Goal: Connect with others: Connect with others

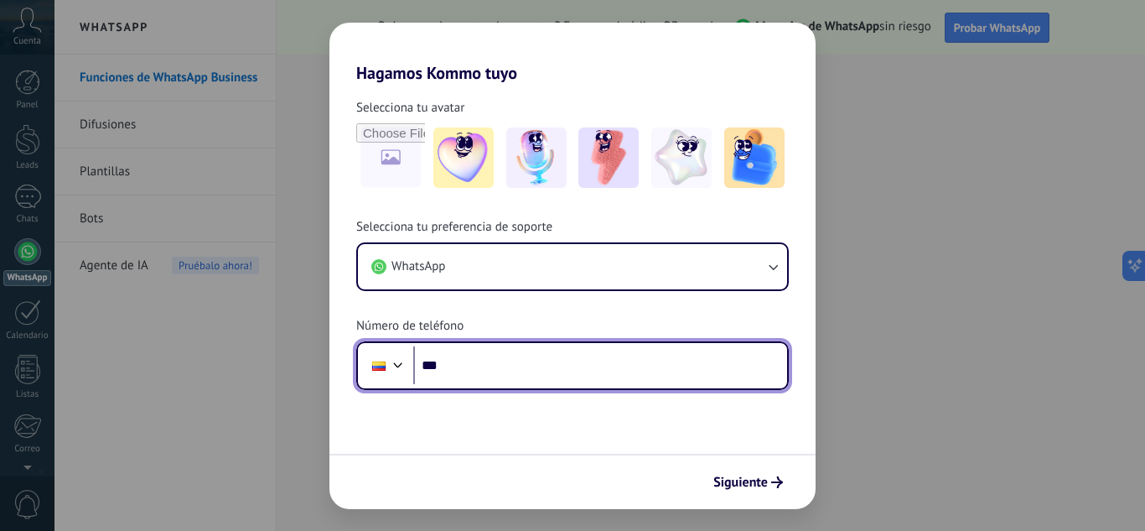
click at [488, 370] on input "***" at bounding box center [600, 365] width 374 height 39
type input "**********"
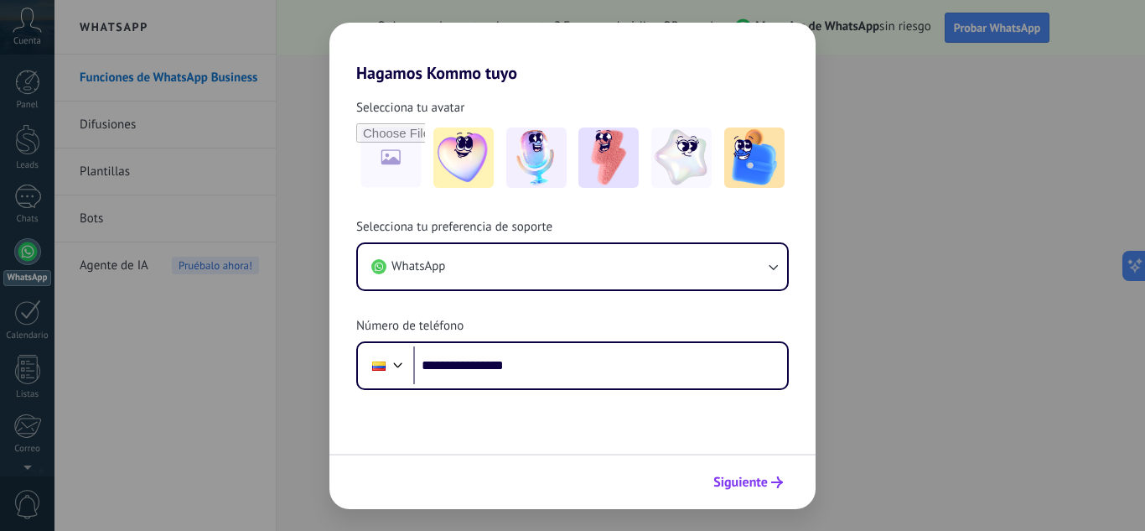
click at [725, 479] on span "Siguiente" at bounding box center [740, 482] width 54 height 12
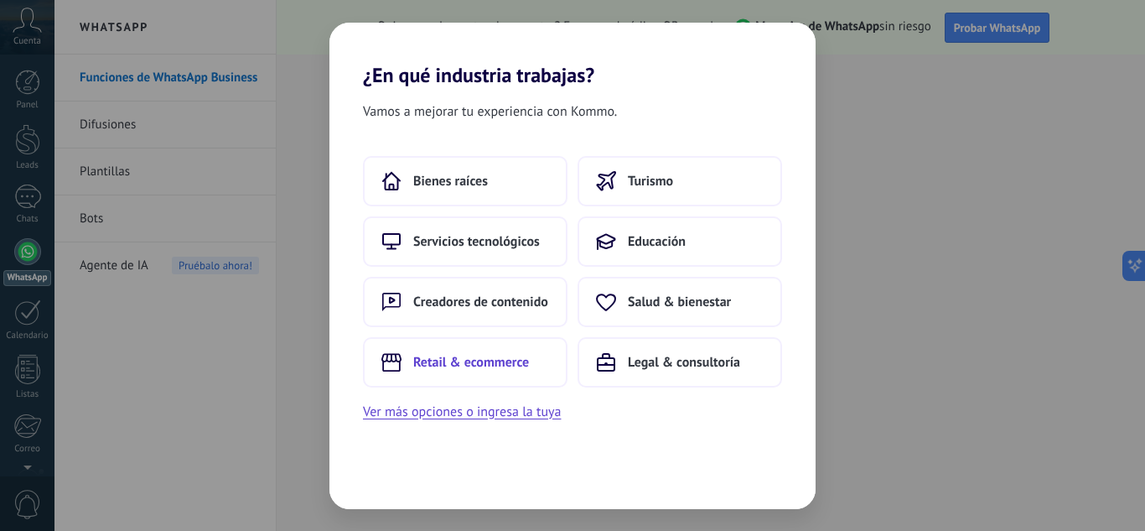
click at [471, 364] on span "Retail & ecommerce" at bounding box center [471, 362] width 116 height 17
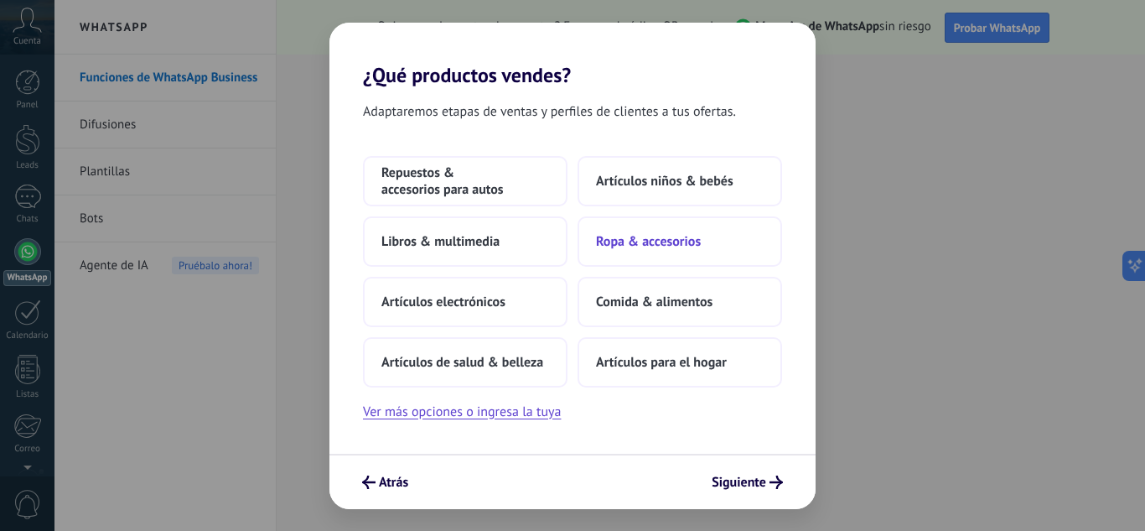
click at [656, 251] on button "Ropa & accesorios" at bounding box center [679, 241] width 204 height 50
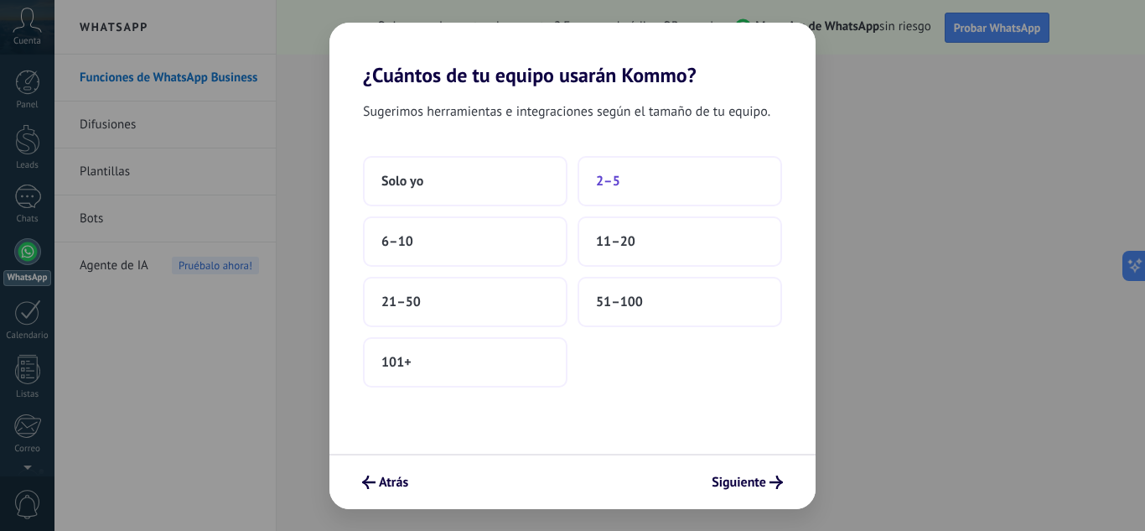
click at [606, 193] on button "2–5" at bounding box center [679, 181] width 204 height 50
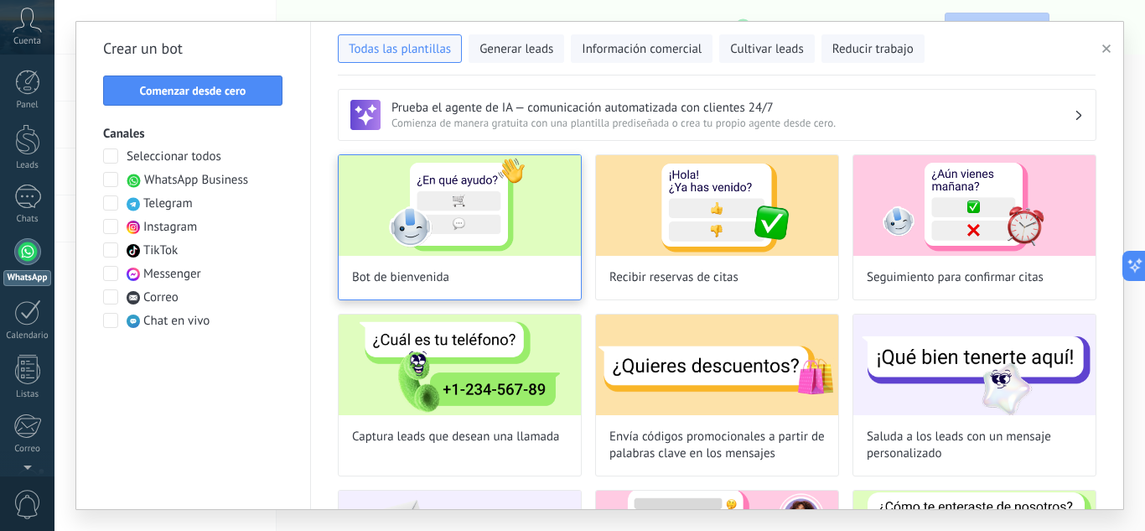
click at [500, 238] on img at bounding box center [460, 205] width 242 height 101
type input "**********"
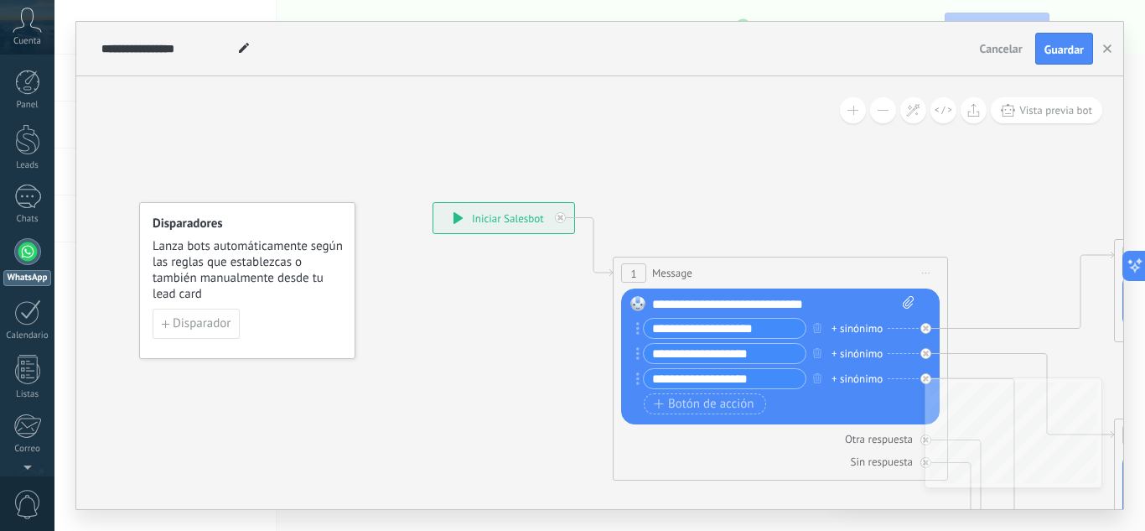
click at [496, 220] on div "**********" at bounding box center [503, 218] width 141 height 30
click at [1054, 58] on button "Guardar" at bounding box center [1064, 49] width 58 height 32
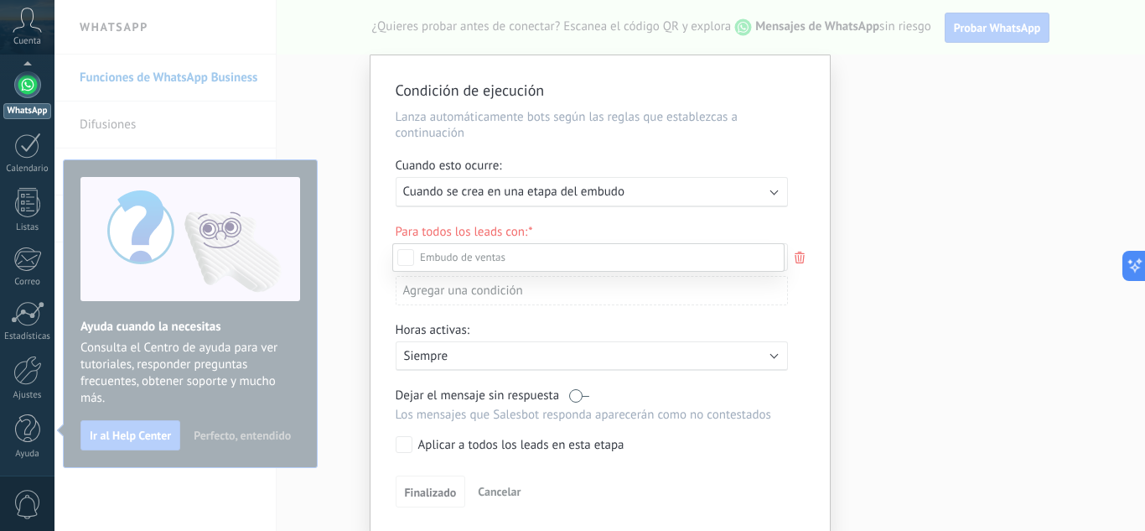
scroll to position [228, 0]
drag, startPoint x: 404, startPoint y: 495, endPoint x: 416, endPoint y: 443, distance: 53.3
click at [406, 495] on div "Leads Entrantes Nueva consulta Cualificado Cotización enviada Pedido creado Ped…" at bounding box center [588, 385] width 392 height 285
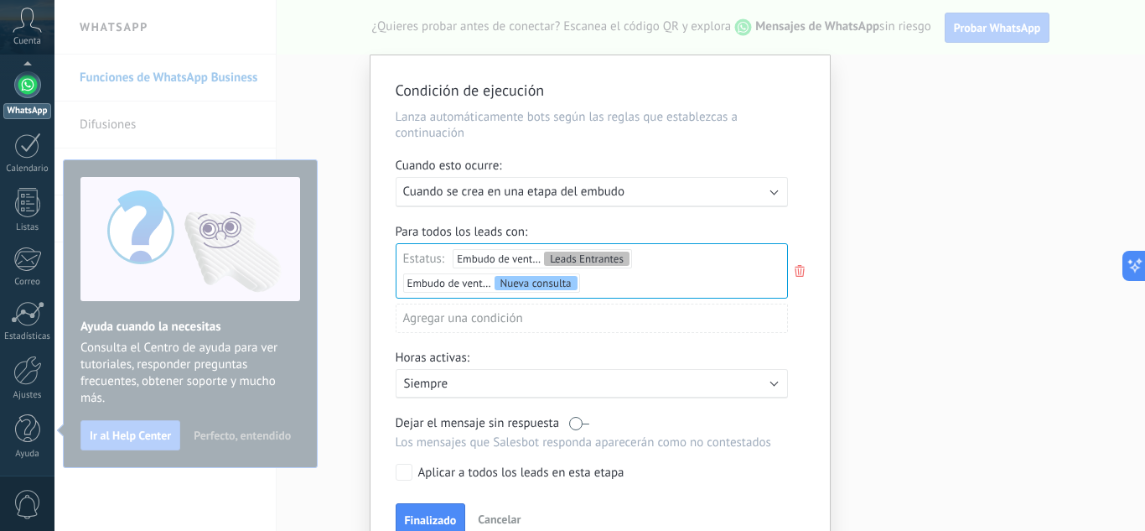
drag, startPoint x: 416, startPoint y: 512, endPoint x: 419, endPoint y: 464, distance: 47.9
click at [416, 511] on button "Finalizado" at bounding box center [431, 519] width 70 height 32
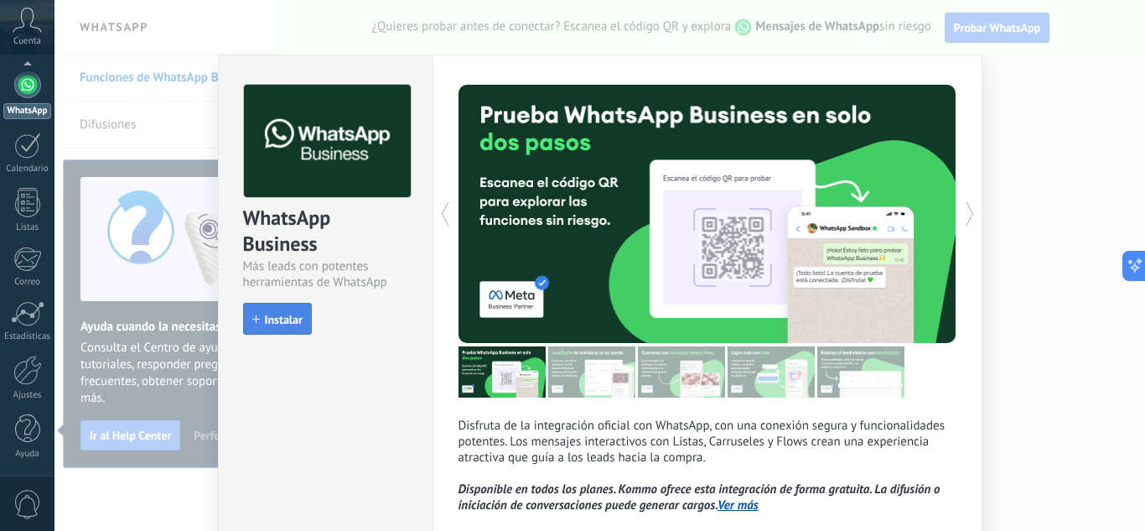
click at [270, 325] on span "Instalar" at bounding box center [284, 319] width 38 height 12
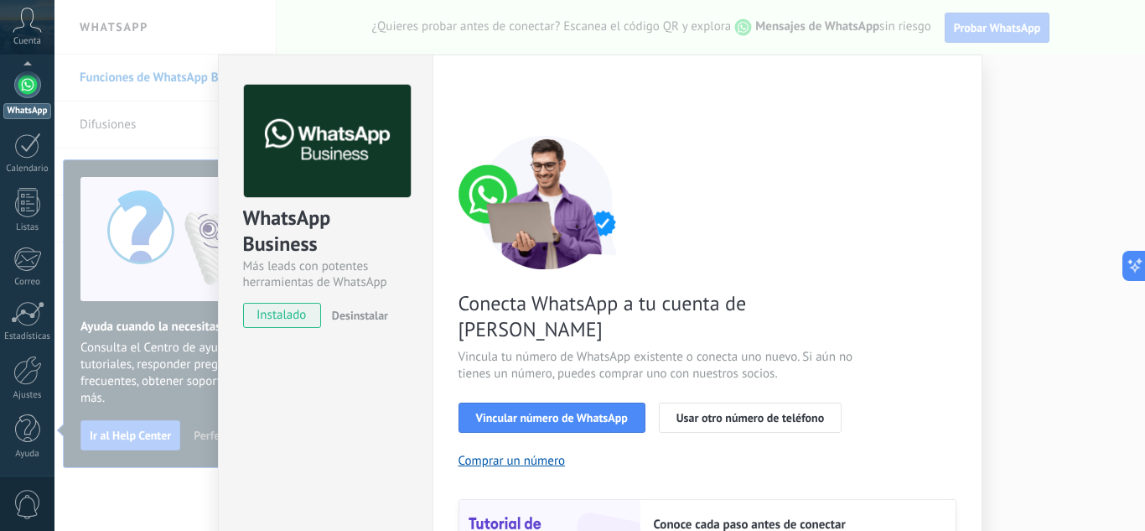
scroll to position [84, 0]
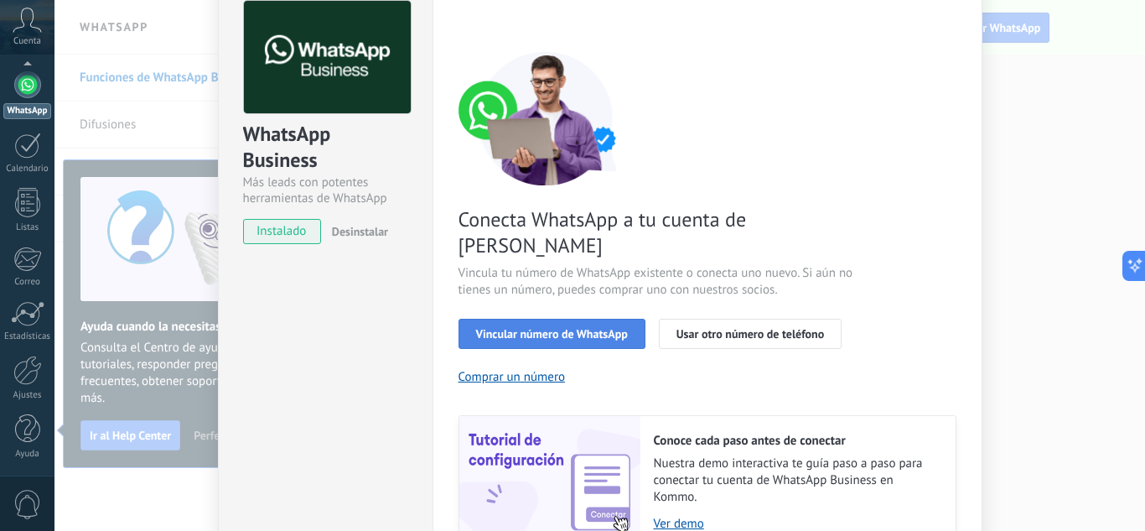
click at [554, 328] on span "Vincular número de WhatsApp" at bounding box center [552, 334] width 152 height 12
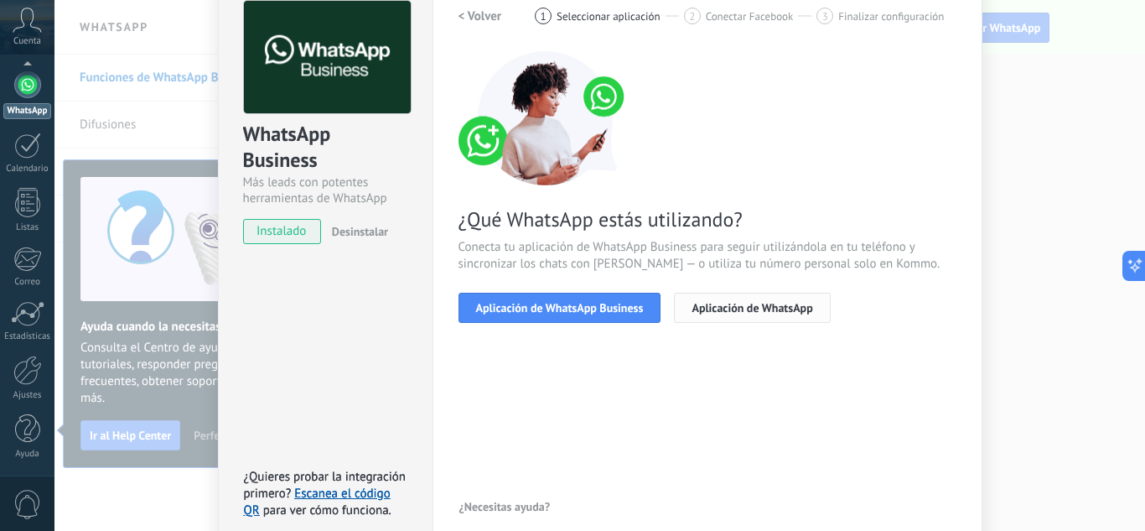
click at [797, 315] on button "Aplicación de WhatsApp" at bounding box center [752, 307] width 156 height 30
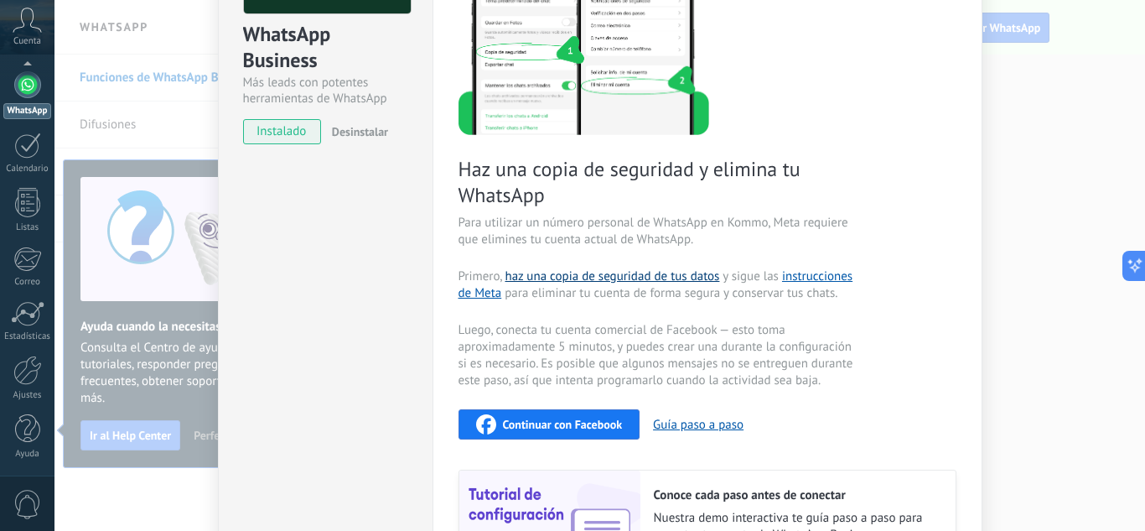
scroll to position [251, 0]
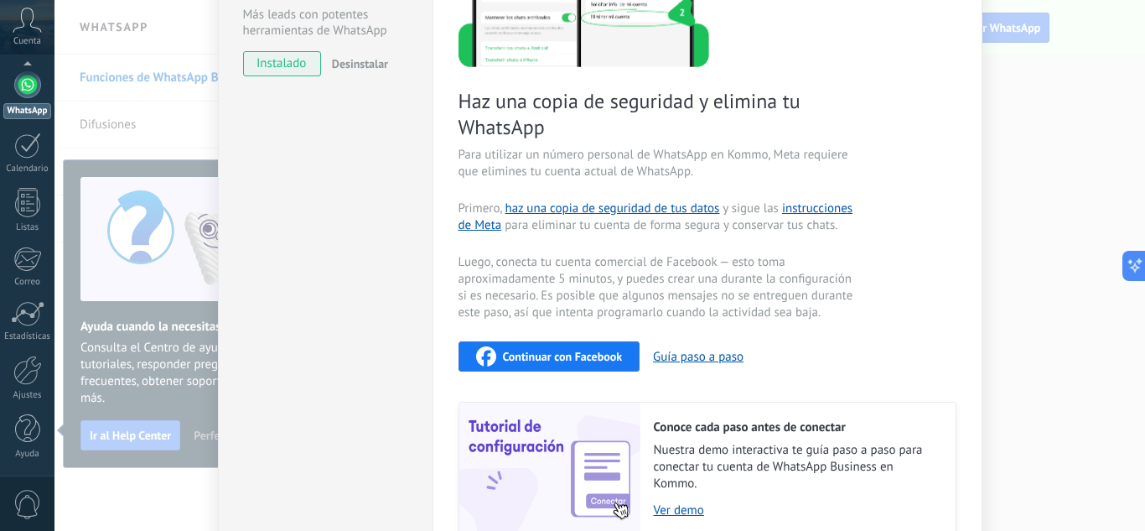
click at [572, 356] on span "Continuar con Facebook" at bounding box center [563, 356] width 120 height 12
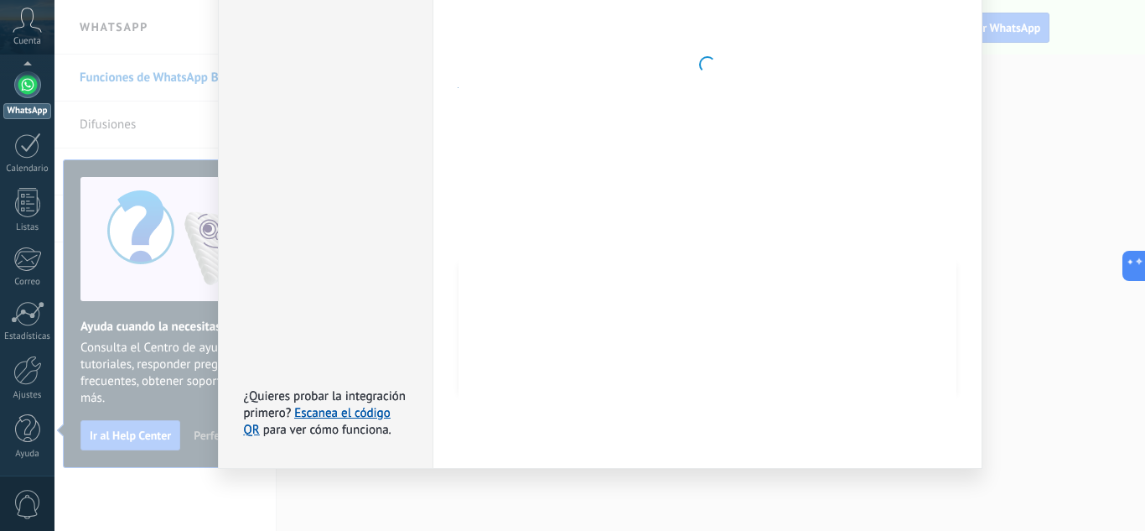
click at [821, 212] on div at bounding box center [707, 65] width 498 height 748
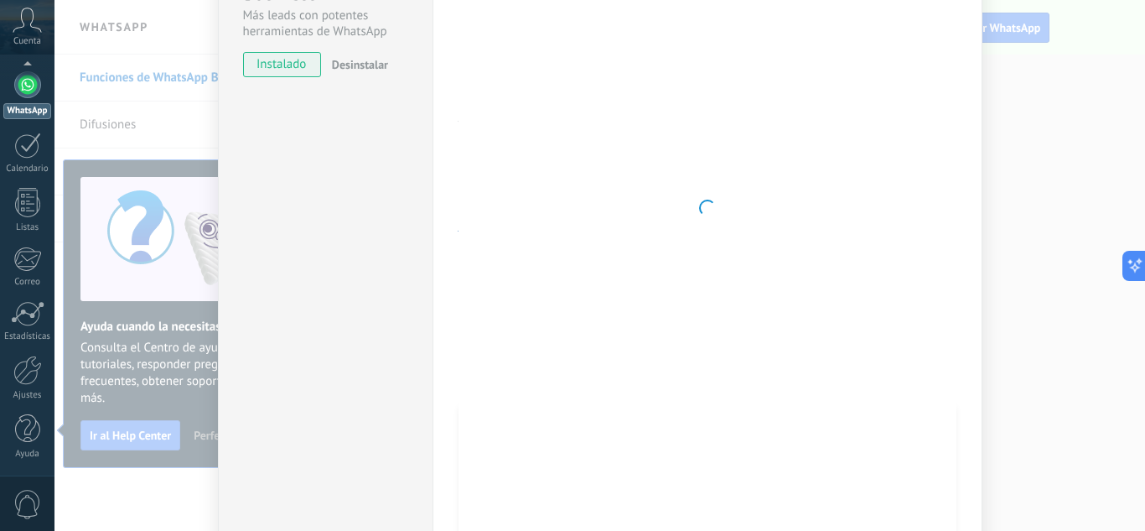
scroll to position [0, 0]
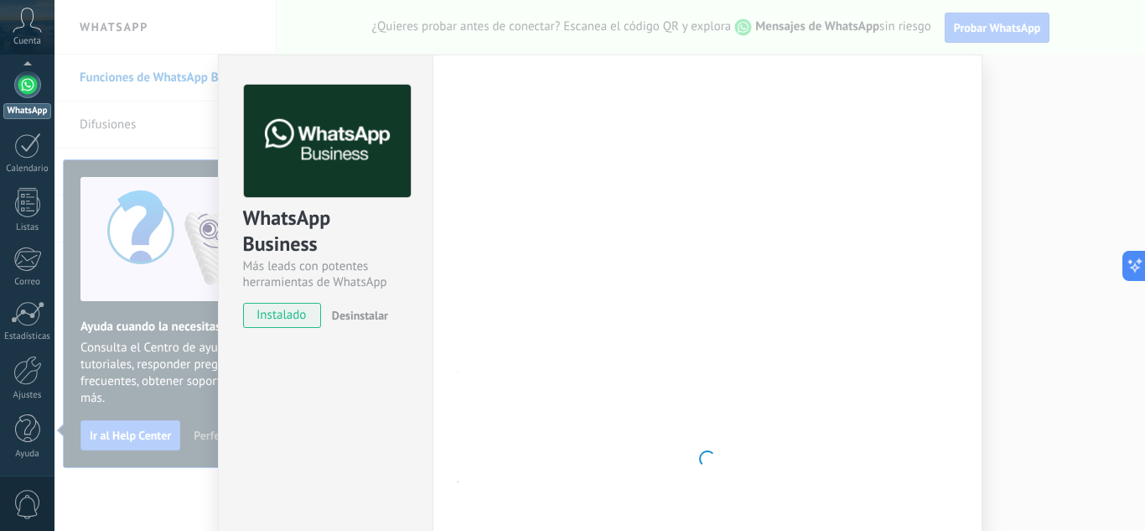
click at [516, 263] on div at bounding box center [707, 459] width 498 height 748
click at [79, 230] on div "WhatsApp Business Más leads con potentes herramientas de WhatsApp instalado Des…" at bounding box center [599, 265] width 1090 height 531
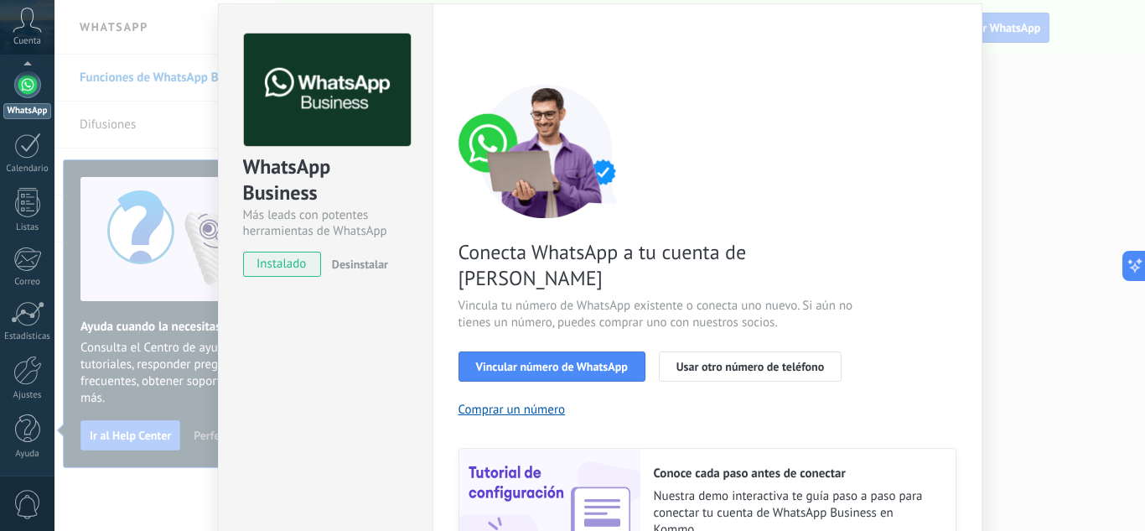
scroll to position [168, 0]
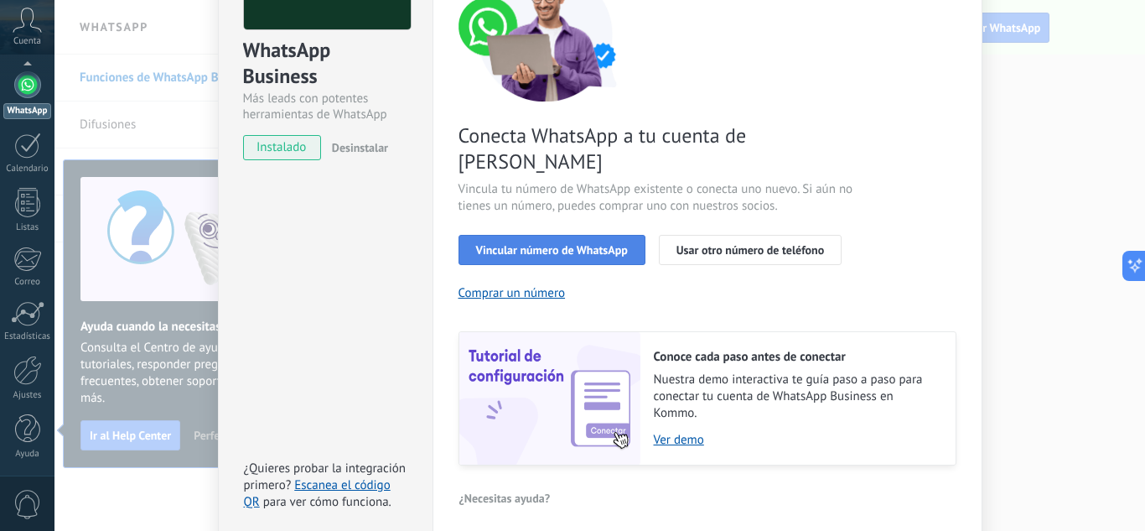
click at [494, 244] on span "Vincular número de WhatsApp" at bounding box center [552, 250] width 152 height 12
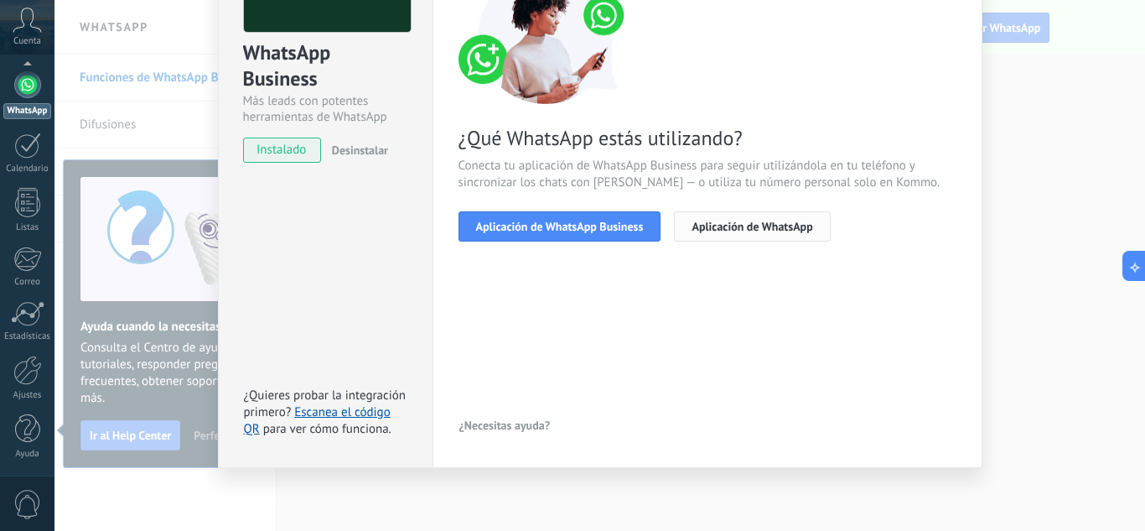
click at [726, 232] on span "Aplicación de WhatsApp" at bounding box center [751, 226] width 121 height 12
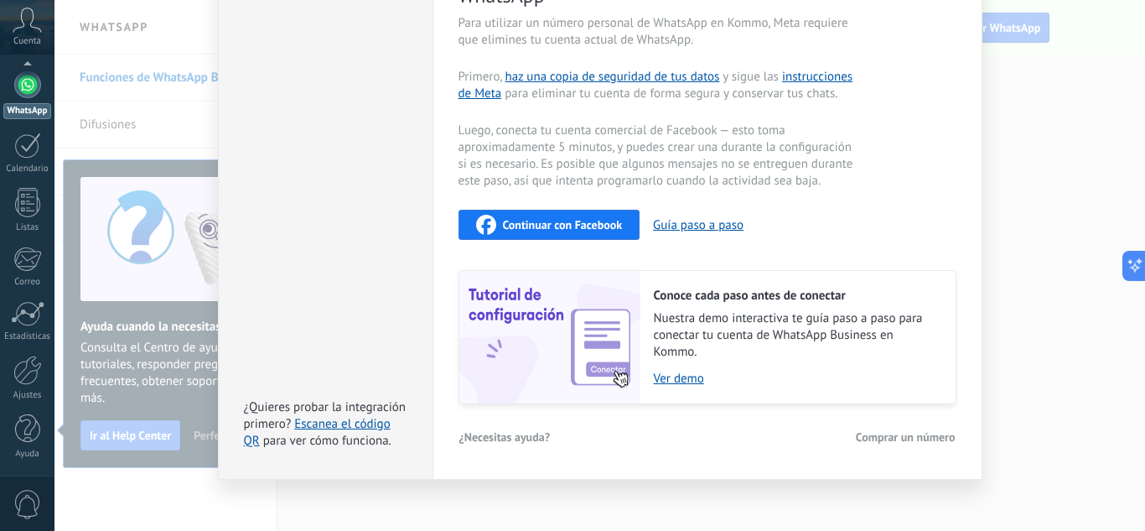
scroll to position [394, 0]
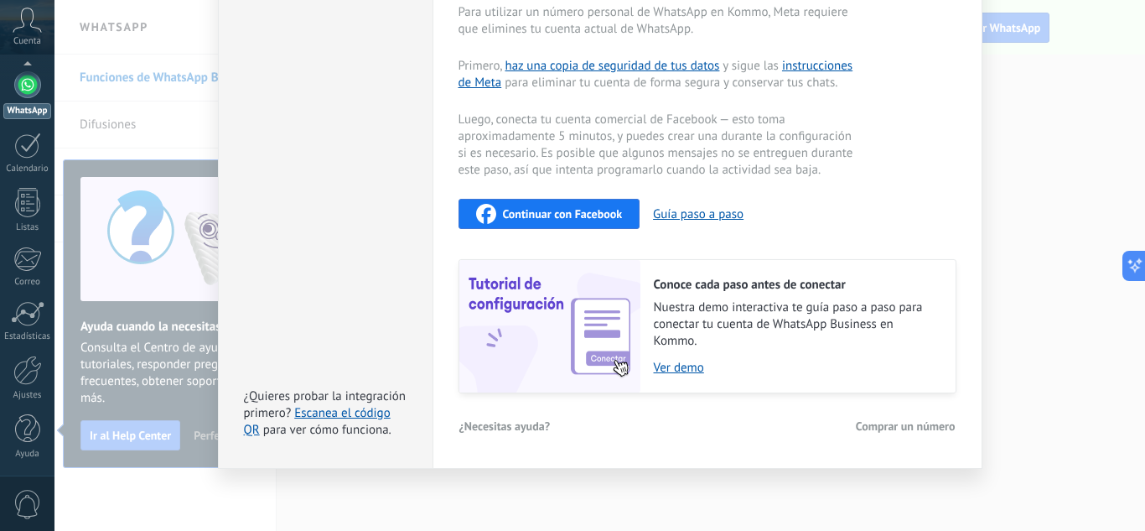
click at [540, 221] on div "Continuar con Facebook" at bounding box center [549, 214] width 147 height 20
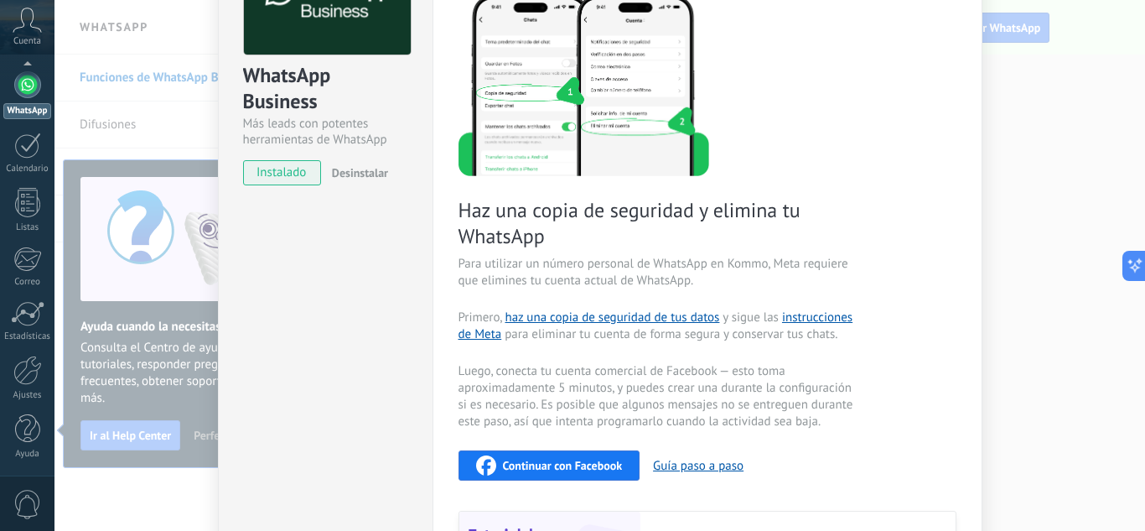
scroll to position [0, 0]
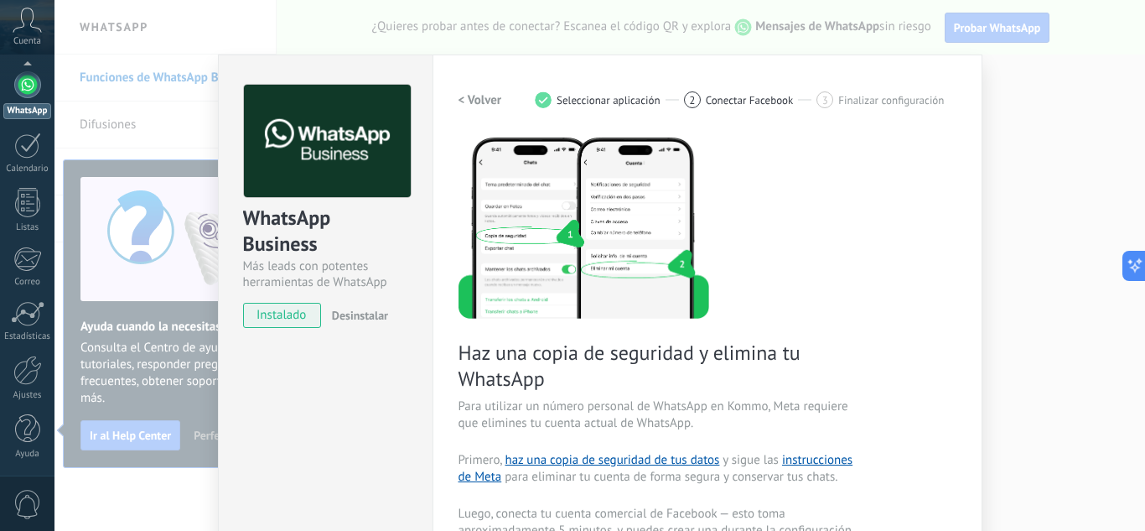
click at [1028, 174] on div "WhatsApp Business Más leads con potentes herramientas de WhatsApp instalado Des…" at bounding box center [599, 265] width 1090 height 531
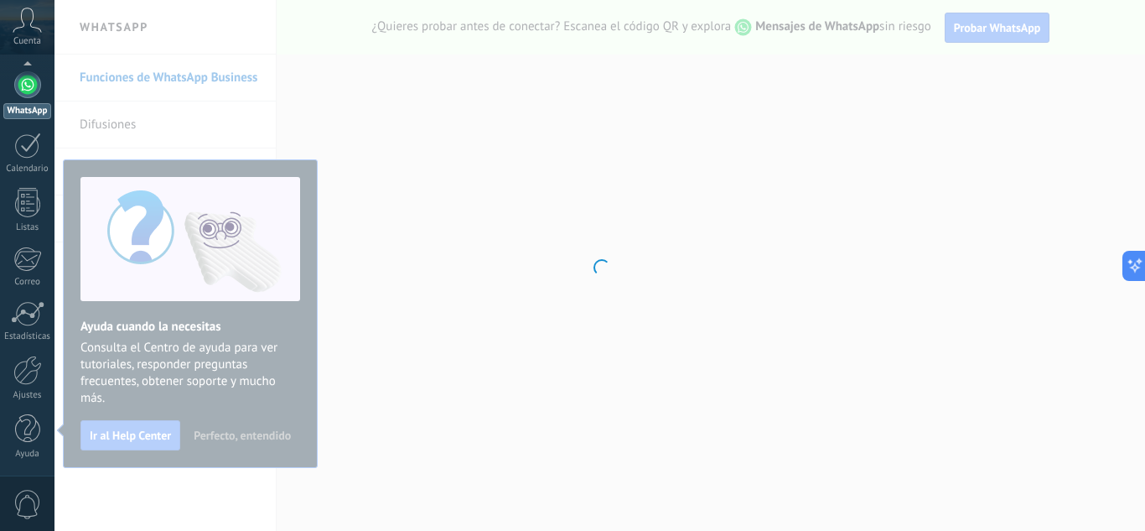
click at [374, 231] on div at bounding box center [599, 265] width 1090 height 531
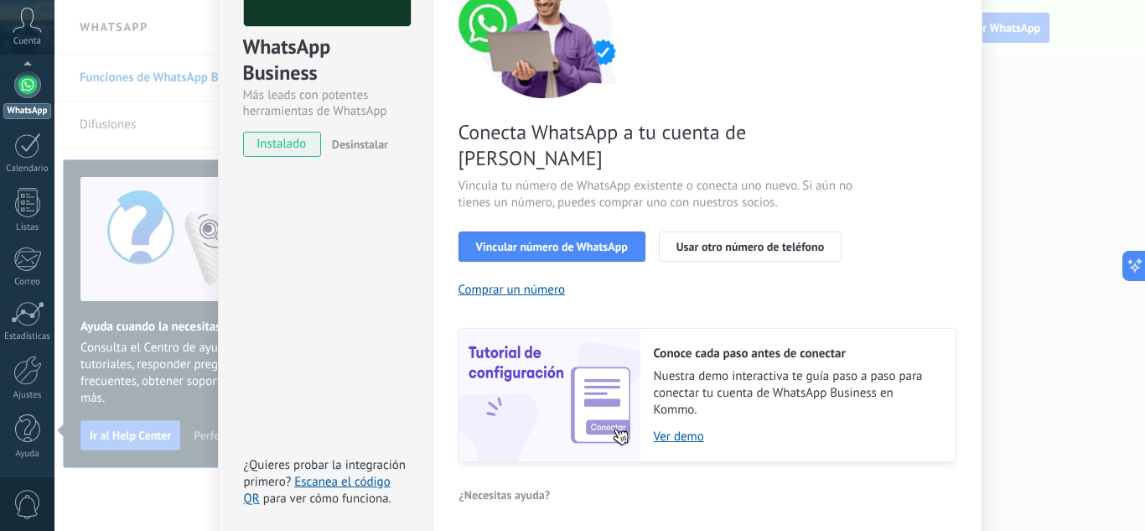
scroll to position [130, 0]
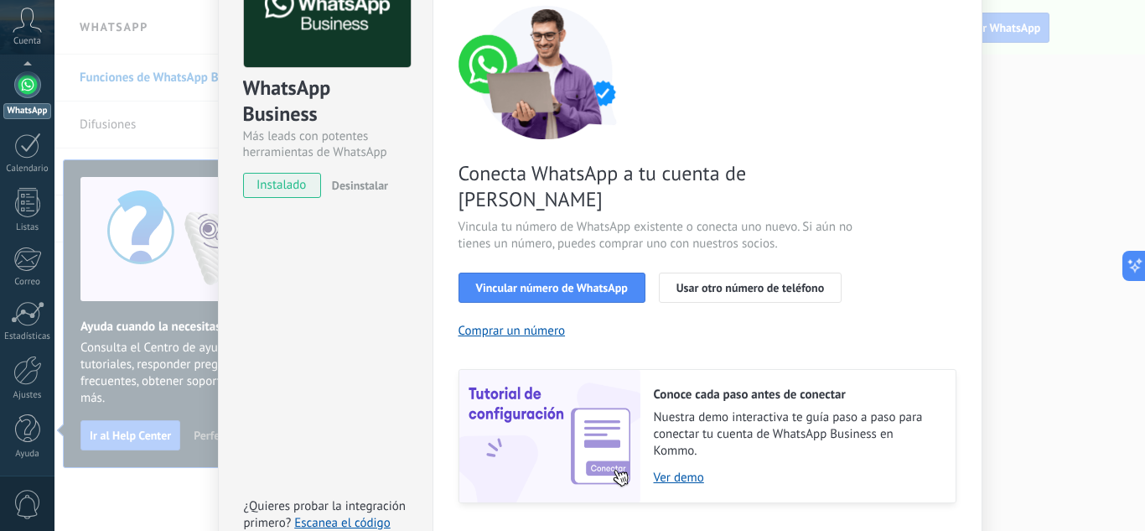
click at [577, 278] on div "Conecta WhatsApp a tu cuenta de Kommo Vincula tu número de WhatsApp existente o…" at bounding box center [707, 254] width 498 height 498
click at [560, 282] on span "Vincular número de WhatsApp" at bounding box center [552, 288] width 152 height 12
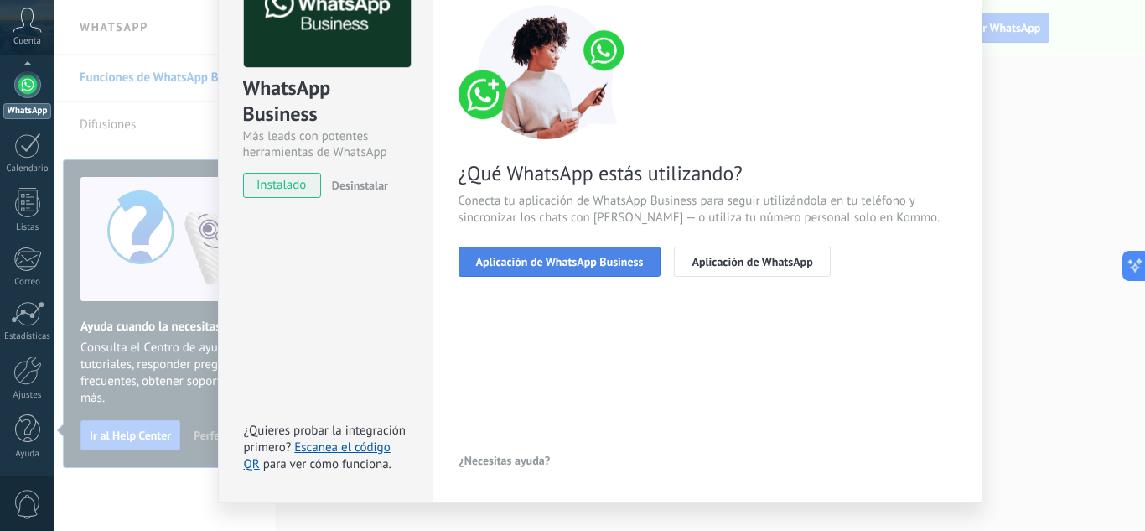
click at [543, 265] on span "Aplicación de WhatsApp Business" at bounding box center [560, 262] width 168 height 12
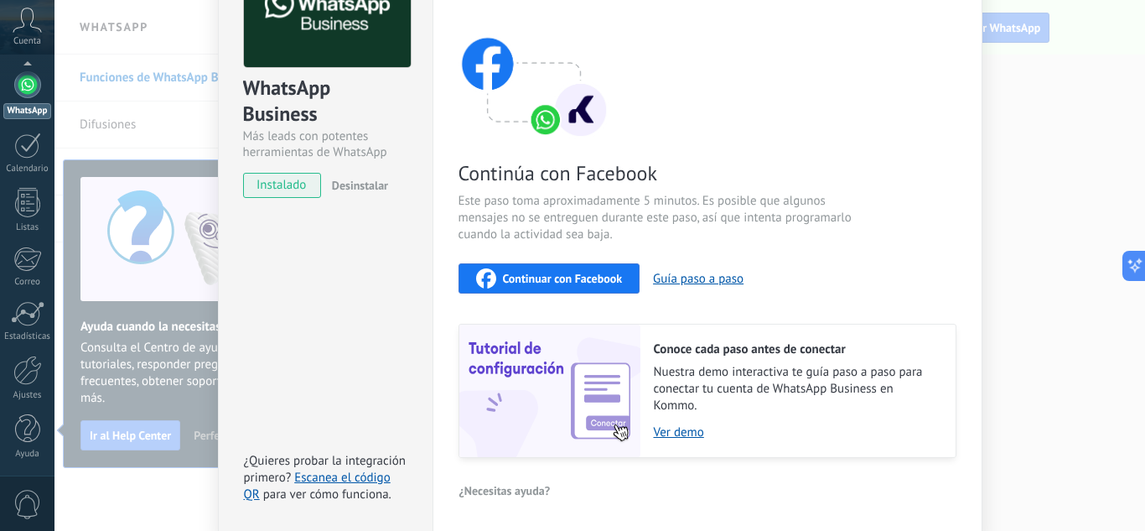
click at [590, 276] on span "Continuar con Facebook" at bounding box center [563, 278] width 120 height 12
